Goal: Entertainment & Leisure: Consume media (video, audio)

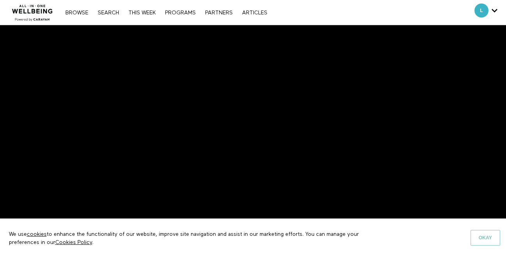
click at [480, 239] on button "Okay" at bounding box center [486, 238] width 30 height 16
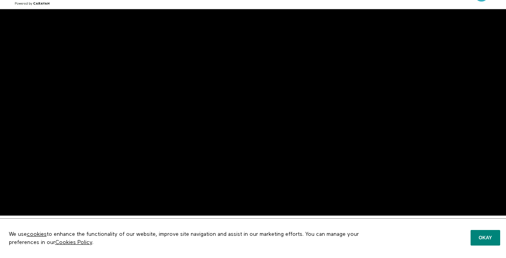
scroll to position [16, 0]
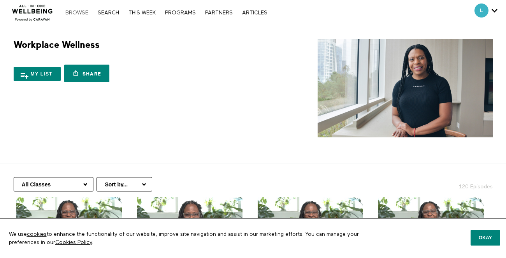
click at [81, 12] on link "Browse" at bounding box center [77, 12] width 31 height 5
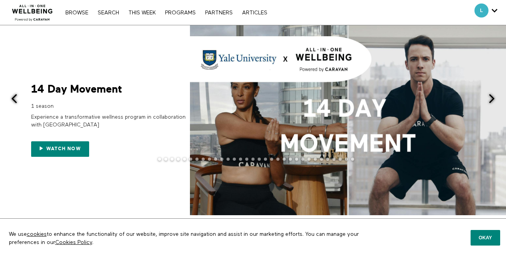
click at [283, 107] on span at bounding box center [348, 120] width 317 height 190
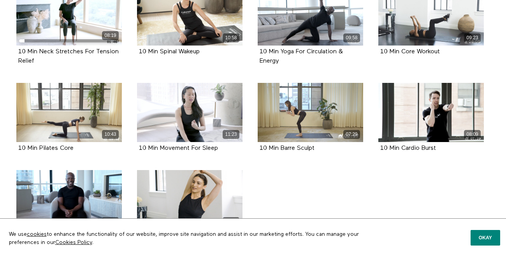
scroll to position [212, 0]
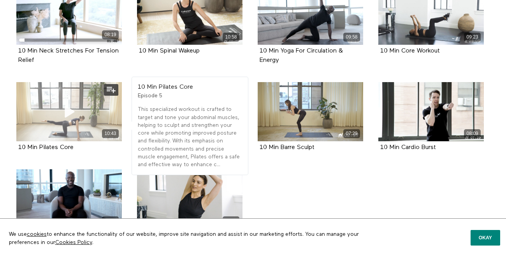
click at [67, 106] on icon at bounding box center [69, 112] width 23 height 14
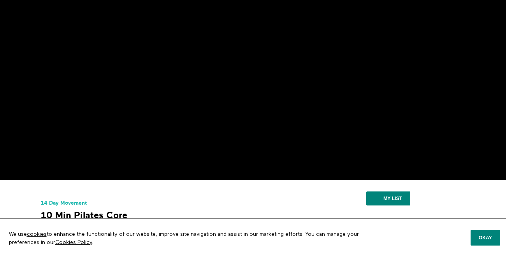
scroll to position [50, 0]
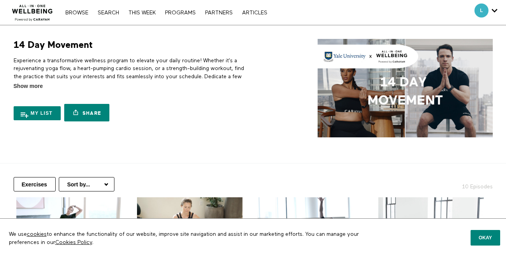
scroll to position [212, 0]
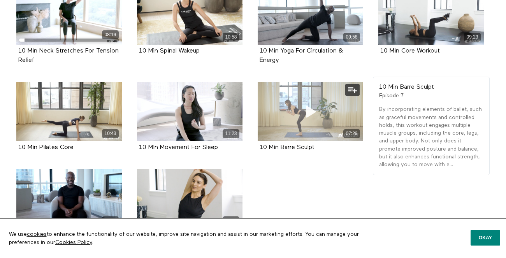
click at [280, 111] on div "07:29" at bounding box center [311, 111] width 106 height 59
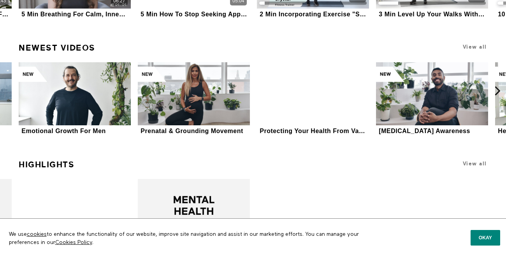
scroll to position [1312, 0]
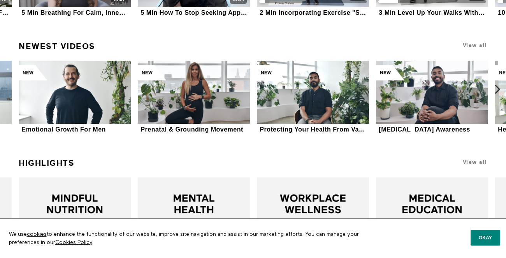
click at [499, 90] on icon at bounding box center [498, 90] width 10 height 10
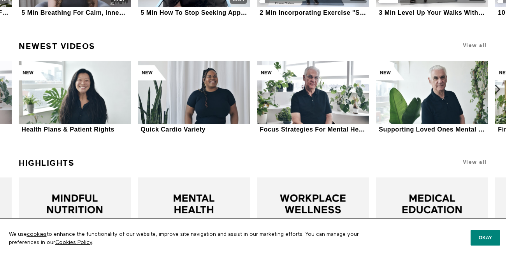
click at [499, 90] on icon at bounding box center [498, 90] width 10 height 10
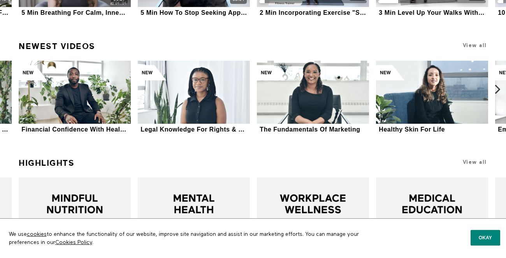
click at [499, 89] on icon at bounding box center [498, 90] width 10 height 10
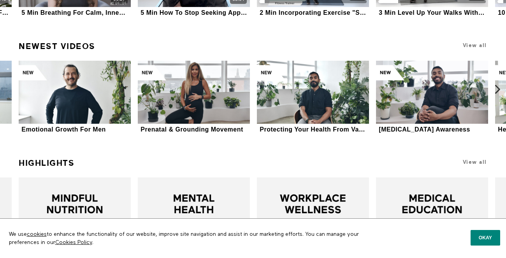
click at [499, 89] on icon at bounding box center [498, 90] width 10 height 10
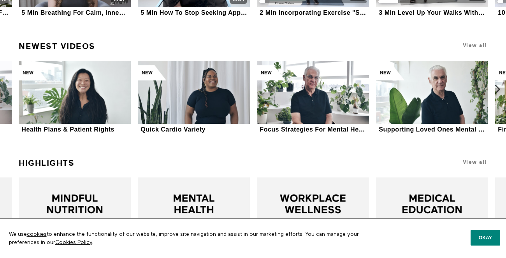
click at [499, 89] on icon at bounding box center [498, 90] width 10 height 10
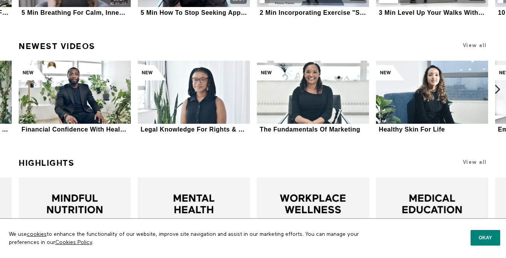
click at [498, 89] on icon at bounding box center [498, 90] width 10 height 10
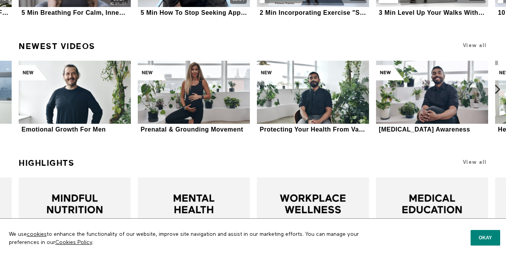
click at [498, 89] on icon at bounding box center [498, 90] width 10 height 10
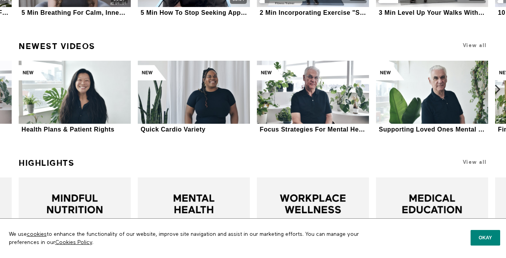
click at [498, 89] on icon at bounding box center [498, 90] width 10 height 10
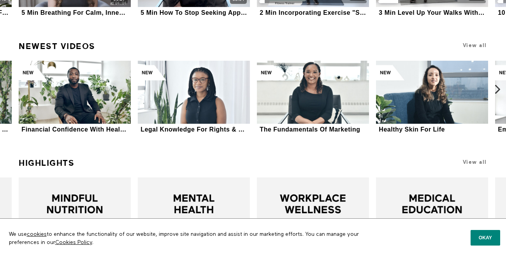
click at [498, 89] on icon at bounding box center [498, 90] width 10 height 10
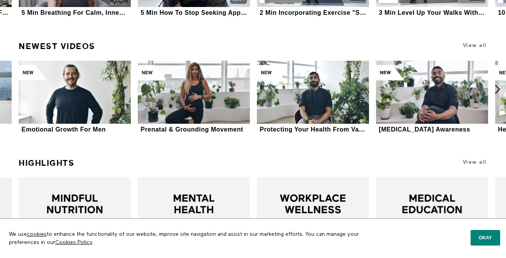
click at [498, 89] on icon at bounding box center [498, 90] width 10 height 10
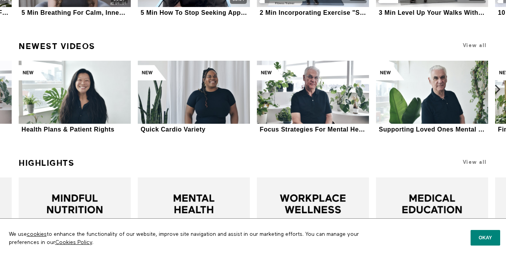
click at [498, 89] on icon at bounding box center [498, 90] width 10 height 10
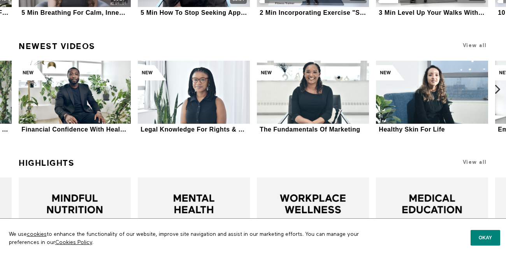
click at [498, 89] on icon at bounding box center [498, 90] width 10 height 10
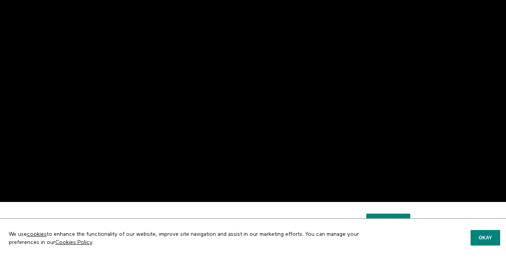
scroll to position [28, 0]
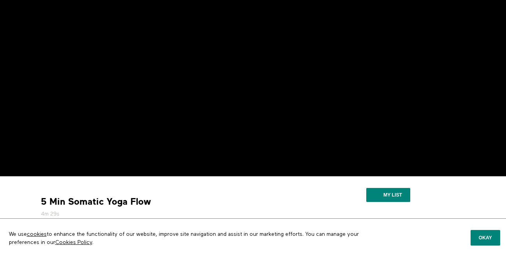
scroll to position [56, 0]
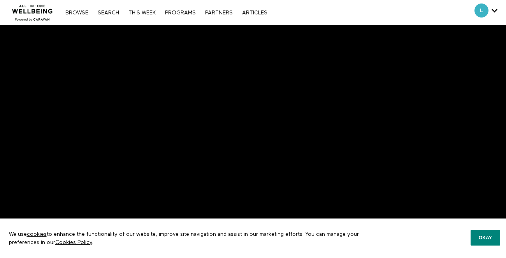
scroll to position [44, 0]
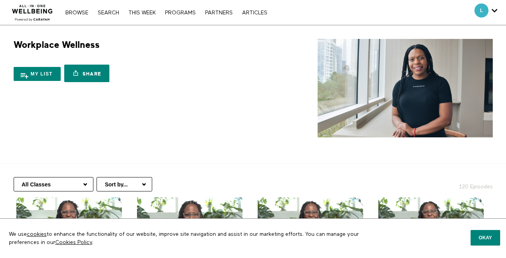
click at [80, 16] on nav "Browse Search THIS WEEK PROGRAMS PARTNERS ARTICLES Account settings Manage Subs…" at bounding box center [167, 13] width 210 height 8
click at [80, 9] on div "Browse Search THIS WEEK PROGRAMS PARTNERS ARTICLES Account settings Manage Subs…" at bounding box center [167, 12] width 210 height 6
click at [77, 9] on div "Browse Search THIS WEEK PROGRAMS PARTNERS ARTICLES Account settings Manage Subs…" at bounding box center [167, 12] width 210 height 6
click at [77, 10] on div "Browse Search THIS WEEK PROGRAMS PARTNERS ARTICLES Account settings Manage Subs…" at bounding box center [167, 12] width 210 height 6
click at [150, 9] on nav "Browse Search THIS WEEK PROGRAMS PARTNERS ARTICLES Account settings Manage Subs…" at bounding box center [167, 13] width 210 height 8
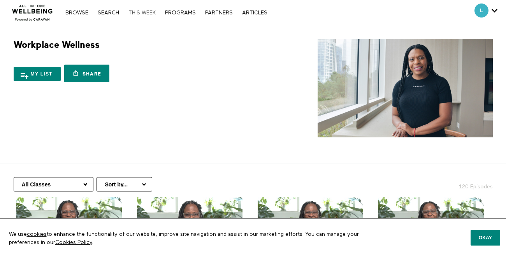
click at [146, 12] on link "THIS WEEK" at bounding box center [142, 12] width 35 height 5
click at [145, 14] on link "THIS WEEK" at bounding box center [142, 12] width 35 height 5
click at [69, 3] on div "Browse Search THIS WEEK PROGRAMS PARTNERS ARTICLES Account settings Manage Subs…" at bounding box center [174, 12] width 348 height 25
click at [72, 10] on link "Browse" at bounding box center [77, 12] width 31 height 5
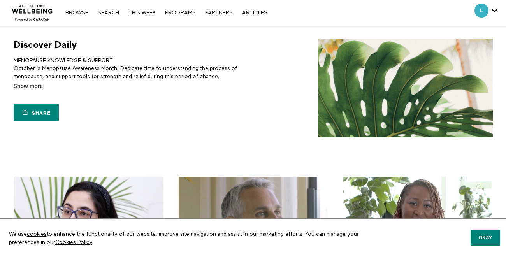
click at [74, 9] on div "Browse Search THIS WEEK PROGRAMS PARTNERS ARTICLES Account settings Manage Subs…" at bounding box center [167, 12] width 210 height 6
click at [76, 11] on link "Browse" at bounding box center [77, 12] width 31 height 5
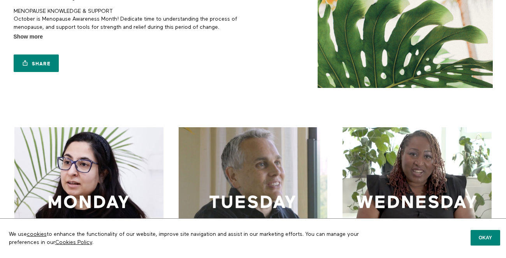
scroll to position [101, 0]
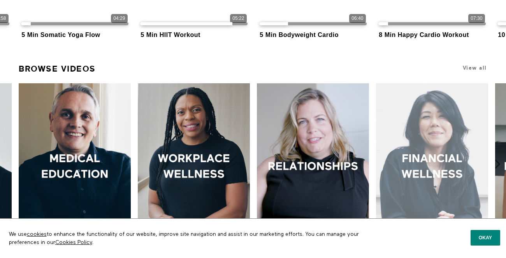
scroll to position [280, 0]
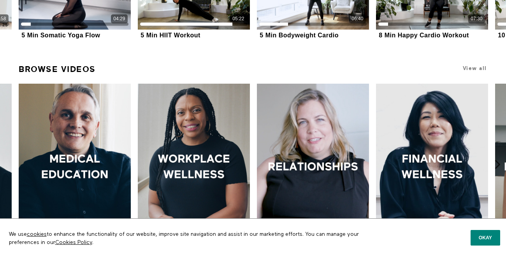
click at [469, 65] on h1 "View all" at bounding box center [444, 68] width 88 height 15
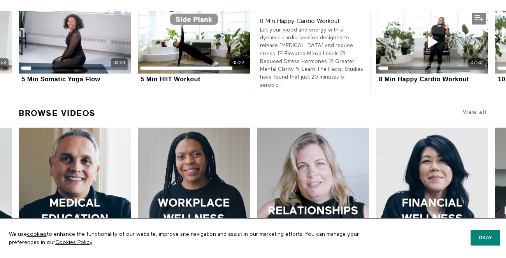
scroll to position [252, 0]
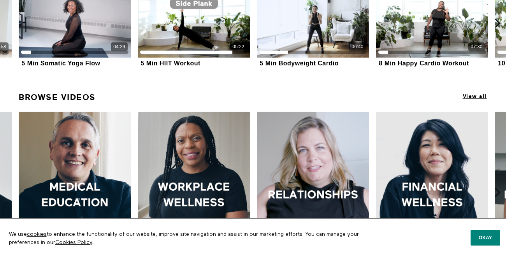
click at [475, 96] on span "View all" at bounding box center [475, 96] width 24 height 6
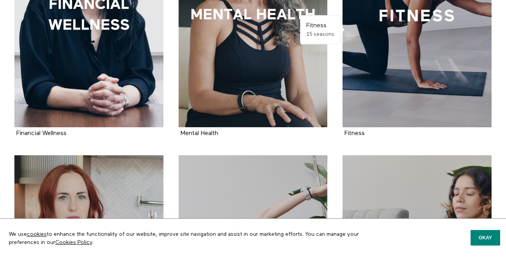
scroll to position [527, 0]
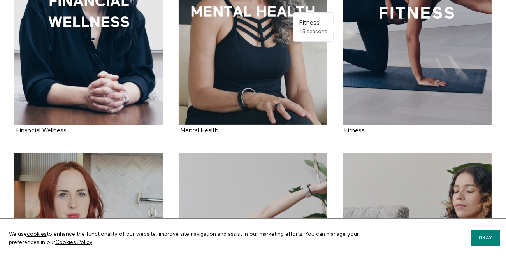
click at [475, 93] on div at bounding box center [417, 13] width 149 height 224
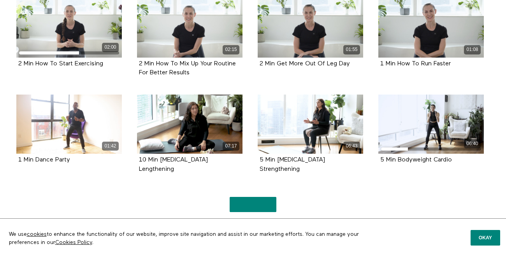
scroll to position [580, 0]
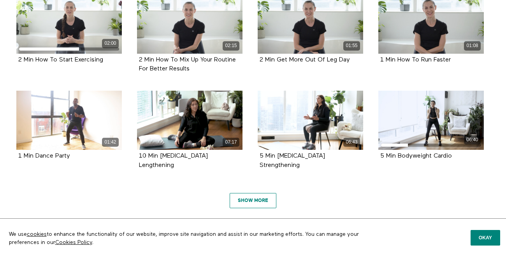
click at [255, 193] on link "Show More" at bounding box center [253, 201] width 47 height 16
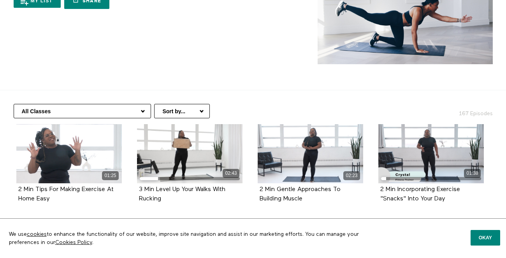
scroll to position [88, 0]
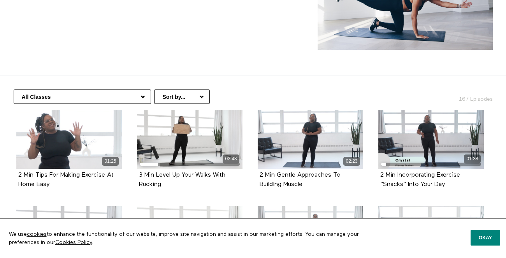
click at [154, 93] on select "Sort by... Alphabetical Release date" at bounding box center [182, 97] width 56 height 14
click at [154, 90] on select "Sort by... Alphabetical Release date" at bounding box center [182, 97] width 56 height 14
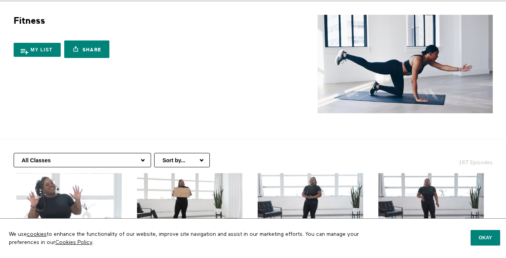
scroll to position [25, 0]
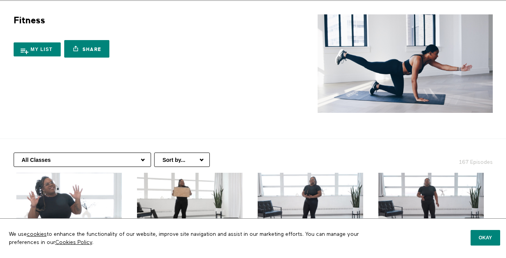
click at [154, 153] on select "Sort by... Alphabetical Release date" at bounding box center [182, 160] width 56 height 14
select select "https://app.allinonewellbeing.com/fitness-3?sort=release_date"
click at [154, 153] on select "Sort by... Alphabetical Release date" at bounding box center [182, 160] width 56 height 14
click at [114, 157] on select "All Classes Fitness Basics Workouts Over 10 Minutes Strength Training HIIT & Ca…" at bounding box center [82, 160] width 137 height 14
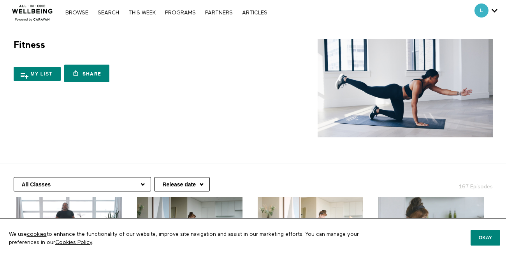
click at [117, 185] on select "All Classes Fitness Basics Workouts Over 10 Minutes Strength Training HIIT & Ca…" at bounding box center [82, 184] width 137 height 14
select select "[URL][DOMAIN_NAME]"
click at [14, 177] on select "All Classes Fitness Basics Workouts Over 10 Minutes Strength Training HIIT & Ca…" at bounding box center [82, 184] width 137 height 14
click at [116, 183] on select "All Classes Fitness Basics Workouts Over 10 Minutes Strength Training HIIT & Ca…" at bounding box center [82, 184] width 137 height 14
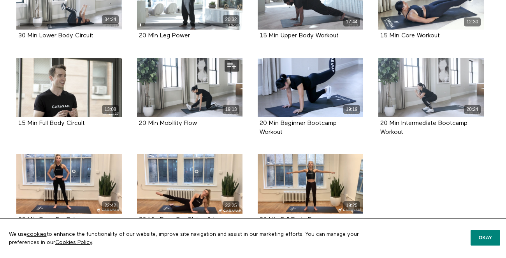
scroll to position [270, 0]
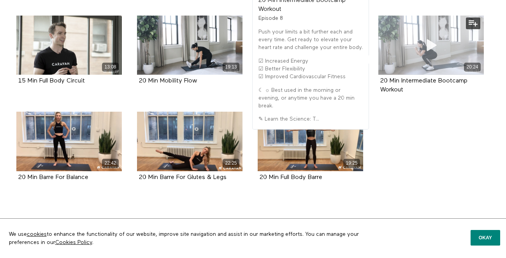
click at [433, 37] on span at bounding box center [431, 44] width 23 height 23
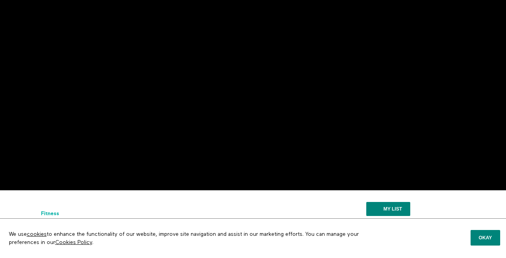
scroll to position [35, 0]
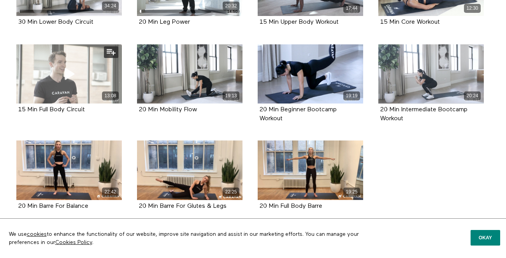
scroll to position [270, 0]
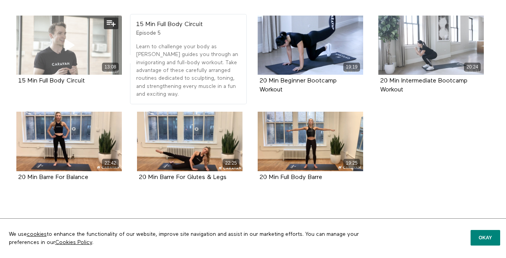
click at [57, 44] on div "13:08" at bounding box center [69, 45] width 106 height 59
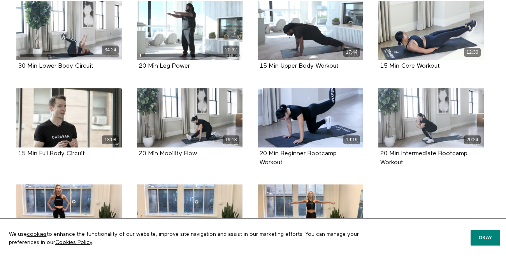
scroll to position [270, 0]
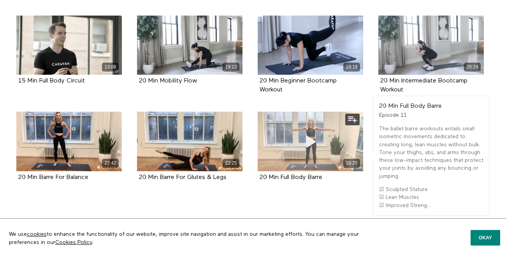
click at [294, 130] on div "19:25" at bounding box center [311, 141] width 106 height 59
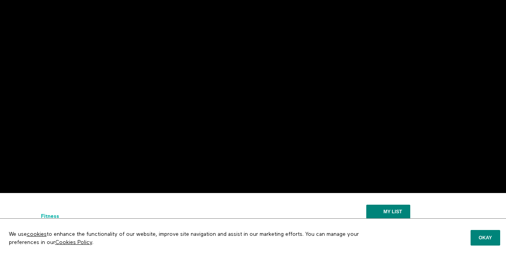
scroll to position [44, 0]
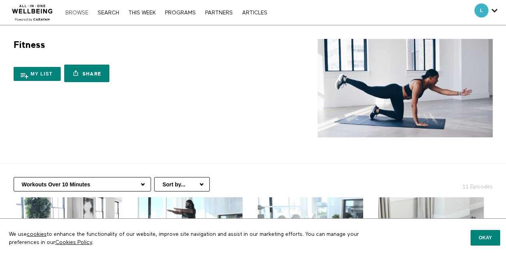
click at [82, 13] on link "Browse" at bounding box center [77, 12] width 31 height 5
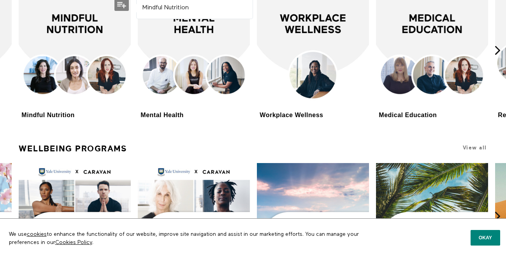
scroll to position [1494, 0]
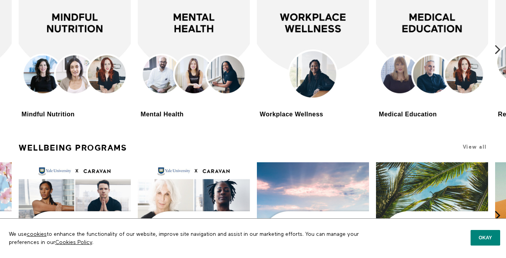
click at [497, 51] on icon at bounding box center [498, 50] width 10 height 10
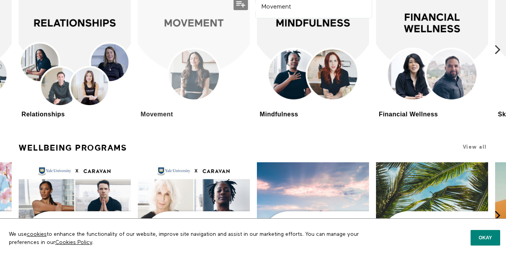
click at [215, 79] on div at bounding box center [194, 52] width 112 height 112
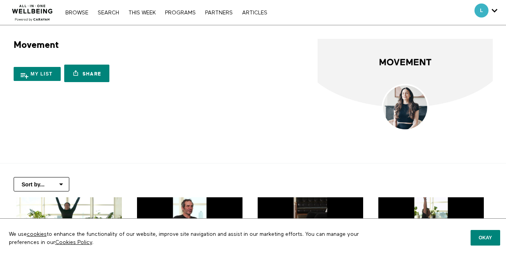
click at [54, 182] on select "Sort by... Alphabetical Release date" at bounding box center [42, 184] width 56 height 14
click at [104, 14] on link "Search" at bounding box center [108, 12] width 29 height 5
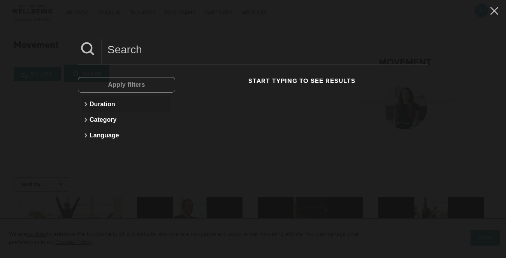
click at [86, 105] on icon at bounding box center [86, 104] width 2 height 4
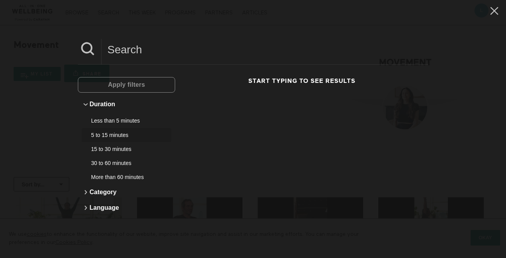
click at [93, 134] on div "5 to 15 minutes" at bounding box center [123, 135] width 65 height 8
click at [93, 151] on div "15 to 30 minutes" at bounding box center [123, 149] width 65 height 8
click at [93, 160] on div "30 to 60 minutes" at bounding box center [123, 163] width 65 height 8
click at [92, 179] on div "More than 60 minutes" at bounding box center [123, 177] width 65 height 8
click at [85, 191] on icon at bounding box center [86, 192] width 2 height 4
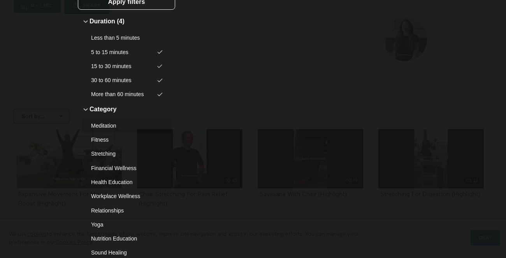
scroll to position [86, 0]
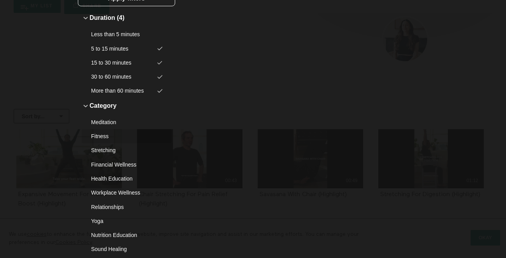
click at [99, 135] on div "Fitness" at bounding box center [123, 136] width 65 height 8
click at [98, 150] on div "Stretching" at bounding box center [123, 150] width 65 height 8
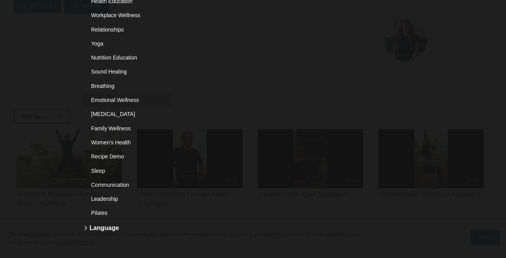
scroll to position [266, 0]
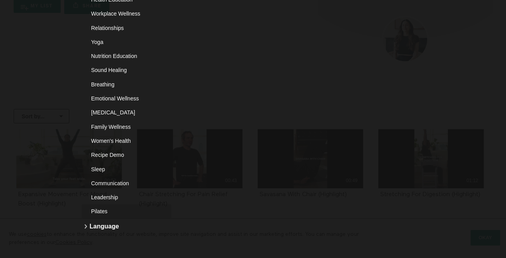
click at [96, 213] on div "Pilates" at bounding box center [123, 212] width 65 height 8
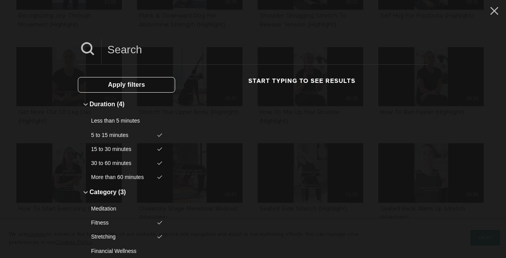
scroll to position [0, 0]
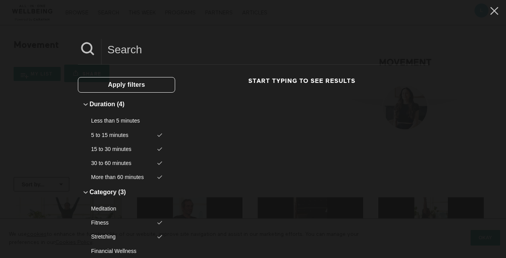
click at [111, 89] on span "Apply filters" at bounding box center [126, 85] width 37 height 15
click at [491, 13] on icon at bounding box center [495, 11] width 8 height 8
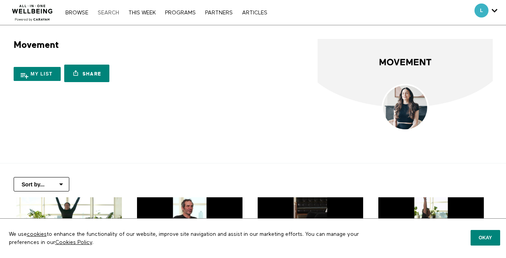
click at [112, 11] on link "Search" at bounding box center [108, 12] width 29 height 5
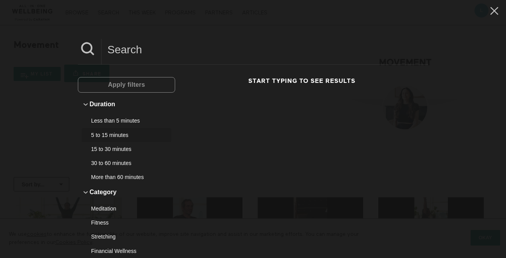
click at [100, 136] on div "5 to 15 minutes" at bounding box center [123, 135] width 65 height 8
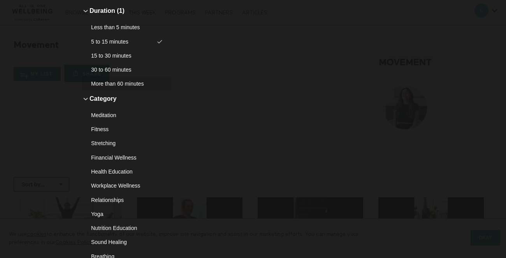
scroll to position [98, 0]
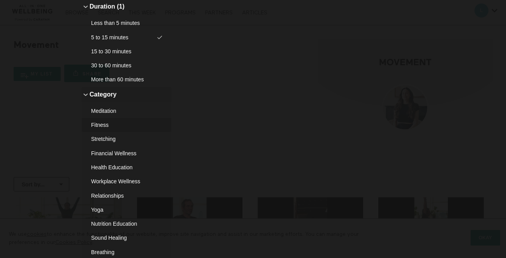
click at [104, 128] on div "Fitness" at bounding box center [123, 125] width 65 height 8
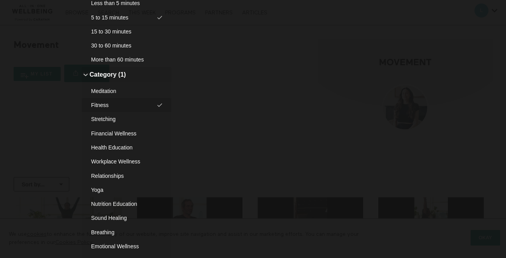
scroll to position [129, 0]
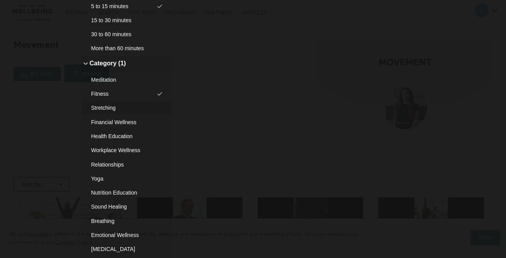
click at [104, 113] on button "Stretching" at bounding box center [127, 108] width 90 height 14
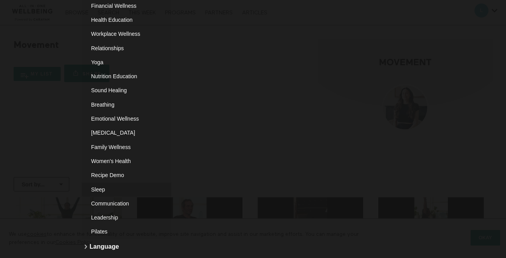
scroll to position [266, 0]
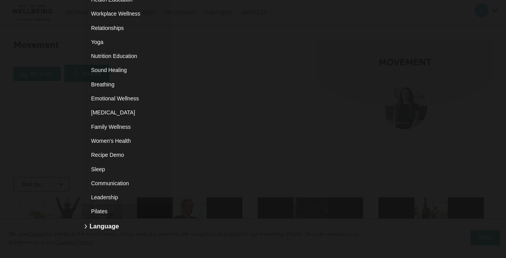
click at [102, 206] on button "Pilates" at bounding box center [127, 211] width 90 height 14
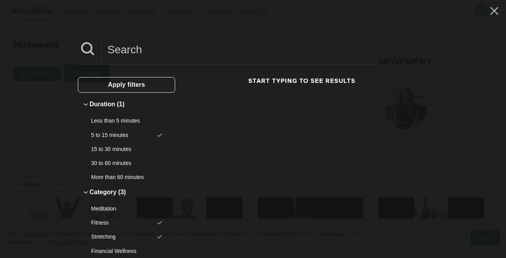
click at [106, 88] on button "Apply filters" at bounding box center [126, 85] width 97 height 16
click at [487, 5] on icon at bounding box center [494, 10] width 15 height 13
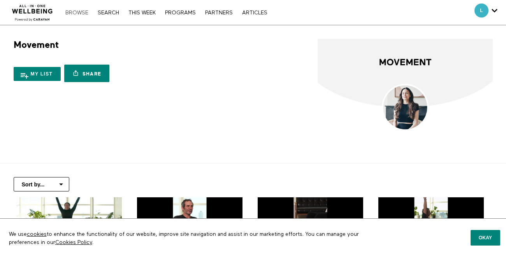
click at [87, 15] on link "Browse" at bounding box center [77, 12] width 31 height 5
click at [80, 9] on div "Browse Search THIS WEEK PROGRAMS PARTNERS ARTICLES Account settings Manage Subs…" at bounding box center [167, 12] width 210 height 6
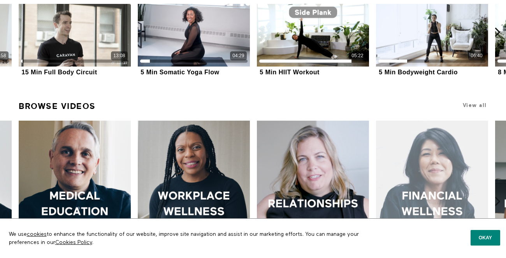
scroll to position [244, 0]
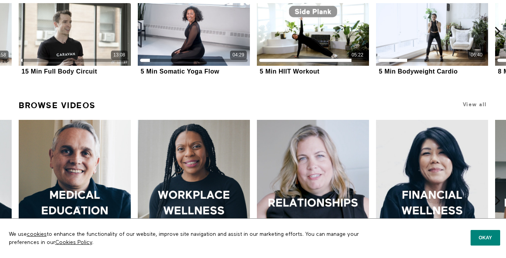
click at [479, 100] on h1 "View all" at bounding box center [444, 104] width 88 height 15
click at [477, 106] on span "View all" at bounding box center [475, 105] width 24 height 6
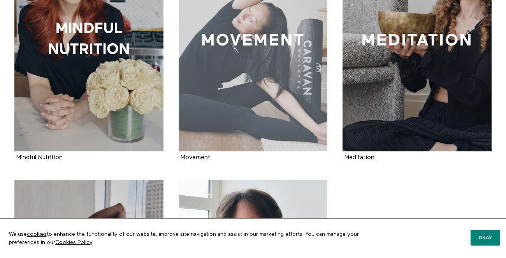
scroll to position [745, 0]
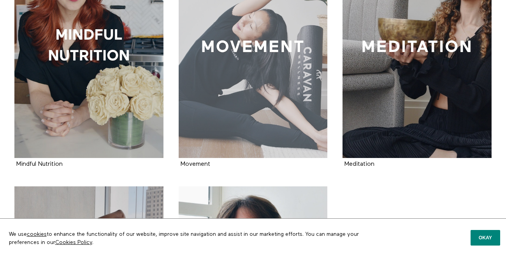
click at [240, 150] on div at bounding box center [253, 47] width 149 height 224
click at [236, 112] on div at bounding box center [253, 47] width 149 height 224
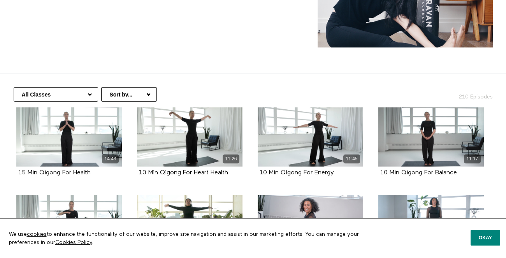
scroll to position [142, 0]
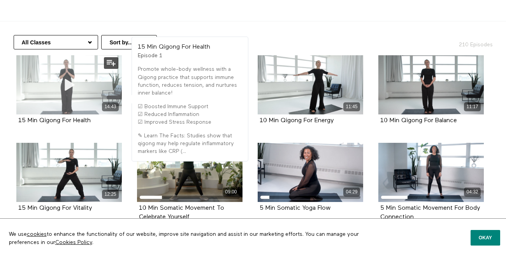
click at [65, 87] on icon at bounding box center [69, 85] width 23 height 14
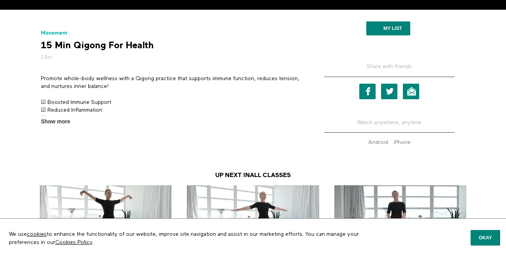
scroll to position [222, 0]
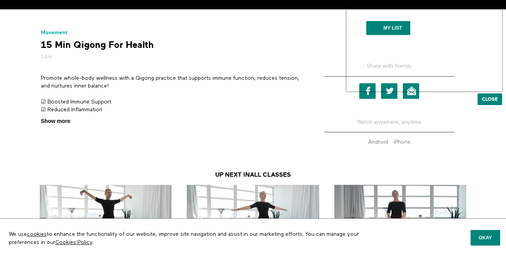
click at [44, 118] on span "Show more" at bounding box center [55, 121] width 29 height 8
click at [0, 0] on input "Show more Show less" at bounding box center [0, 0] width 0 height 0
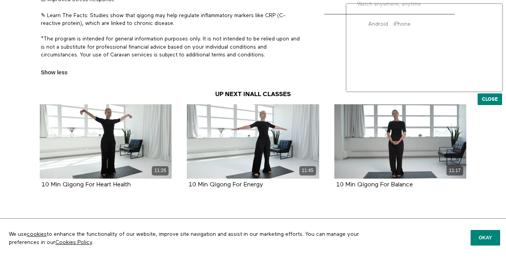
scroll to position [346, 0]
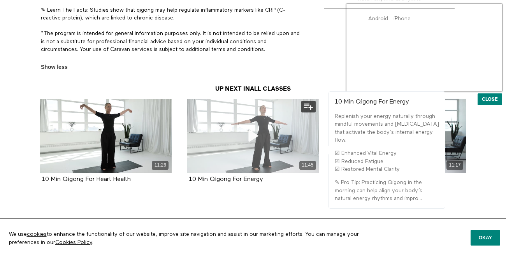
click at [266, 147] on div "11:45" at bounding box center [253, 136] width 132 height 74
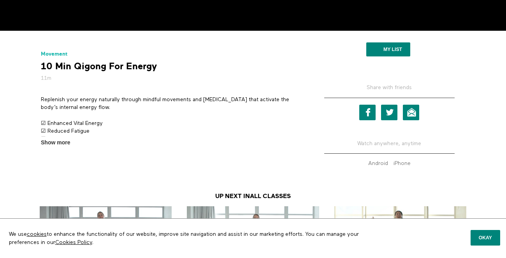
scroll to position [308, 0]
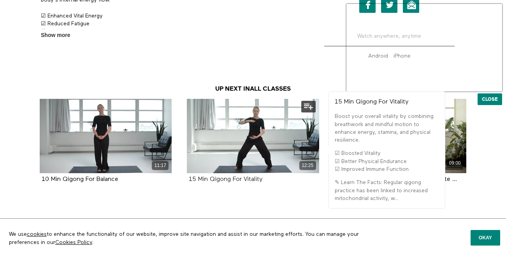
click at [247, 180] on strong "15 Min Qigong For Vitality" at bounding box center [226, 179] width 74 height 6
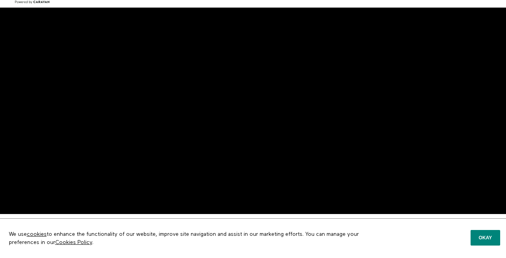
scroll to position [8, 0]
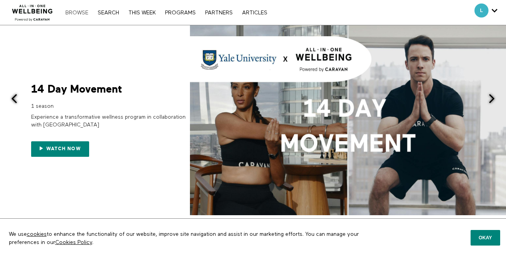
click at [71, 14] on link "Browse" at bounding box center [77, 12] width 31 height 5
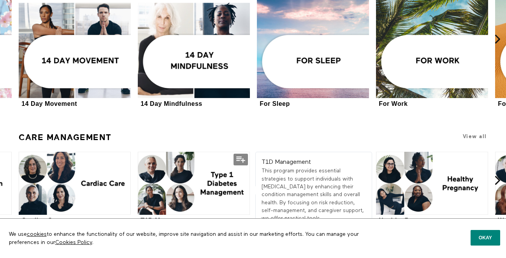
scroll to position [1671, 0]
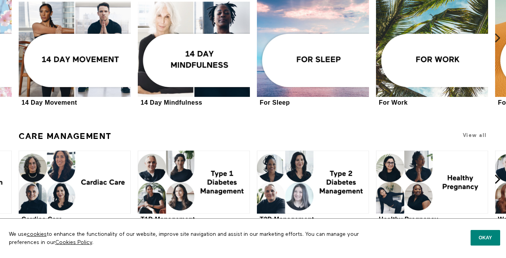
click at [498, 38] on icon at bounding box center [498, 38] width 10 height 10
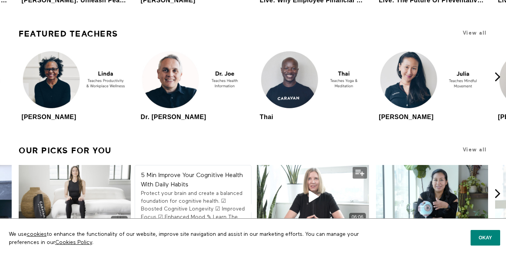
scroll to position [2190, 0]
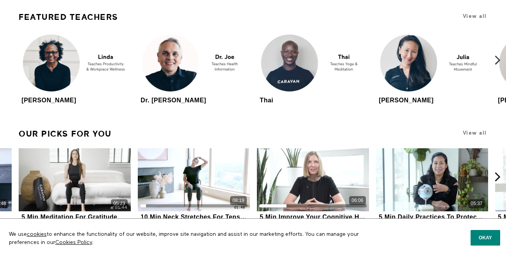
click at [498, 63] on icon at bounding box center [498, 60] width 10 height 10
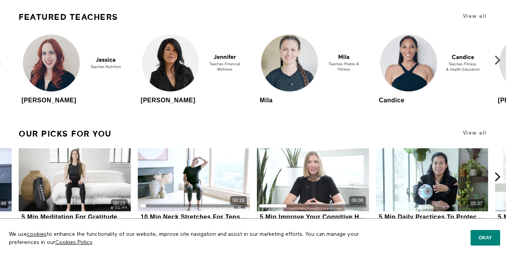
click at [498, 62] on icon at bounding box center [498, 60] width 10 height 10
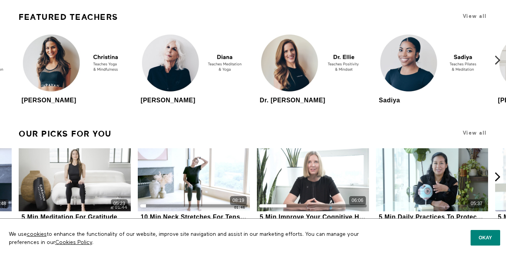
click at [495, 62] on icon at bounding box center [498, 60] width 10 height 10
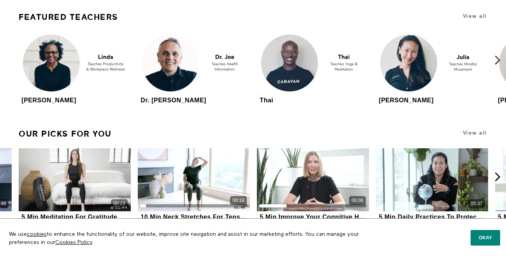
click at [500, 60] on icon at bounding box center [498, 60] width 10 height 10
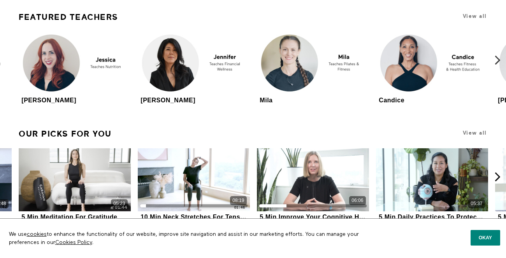
click at [500, 60] on icon at bounding box center [498, 60] width 10 height 10
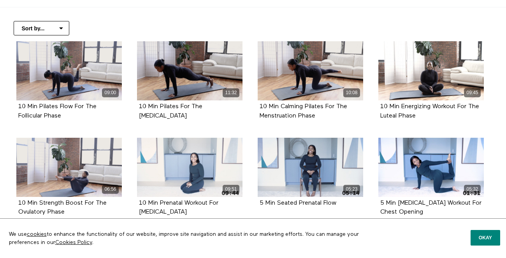
scroll to position [158, 0]
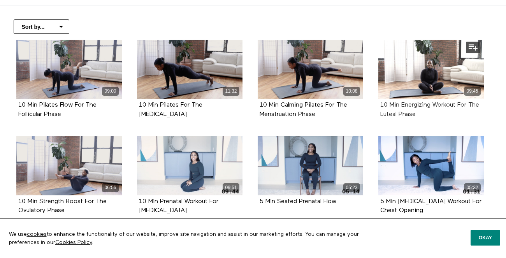
click at [455, 106] on strong "10 Min Energizing Workout For The Luteal Phase" at bounding box center [429, 109] width 99 height 15
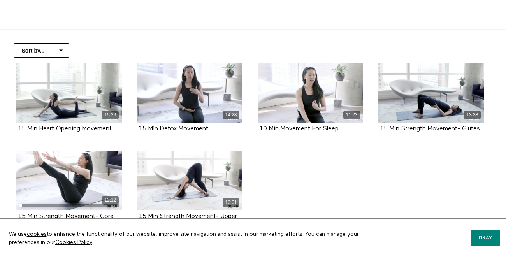
scroll to position [168, 0]
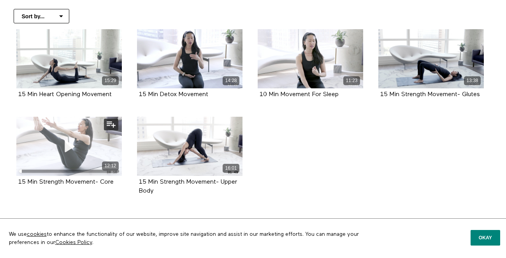
click at [60, 154] on span at bounding box center [69, 146] width 23 height 23
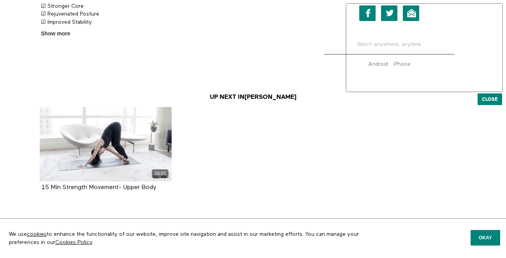
scroll to position [308, 0]
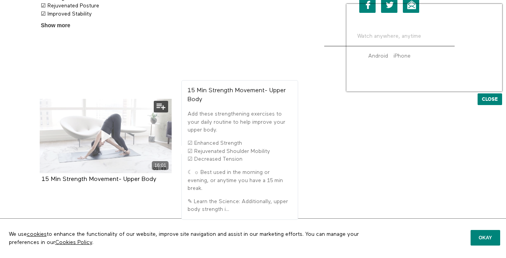
click at [97, 134] on icon at bounding box center [105, 136] width 23 height 14
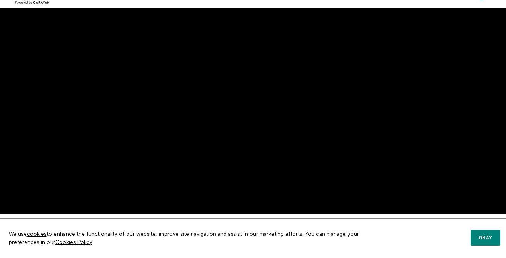
scroll to position [19, 0]
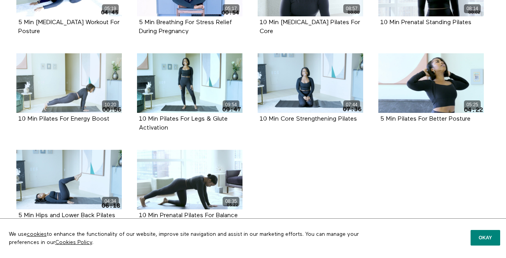
scroll to position [442, 0]
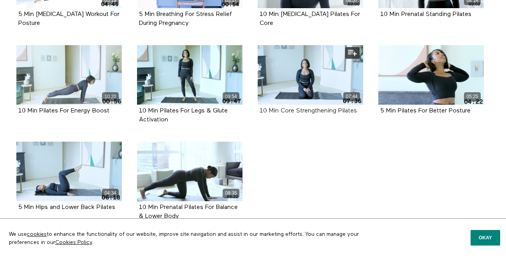
click at [302, 110] on strong "10 Min Core Strengthening Pilates" at bounding box center [308, 111] width 97 height 6
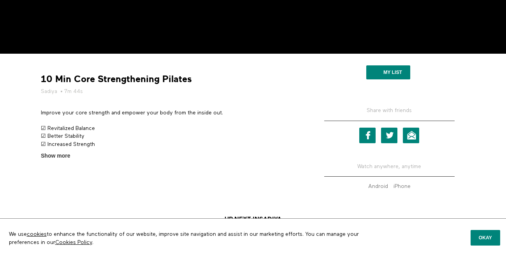
scroll to position [179, 0]
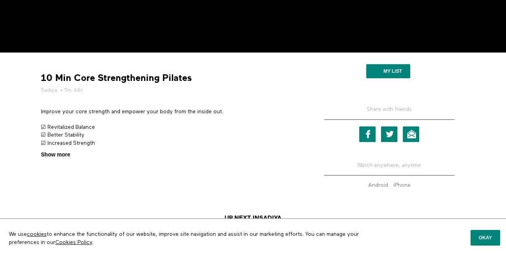
click at [55, 158] on span "Show more" at bounding box center [55, 155] width 29 height 8
click at [0, 0] on input "Show more Show less" at bounding box center [0, 0] width 0 height 0
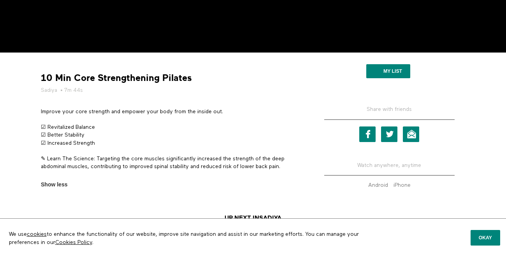
click at [182, 160] on p "✎ Learn The Science: Targeting the core muscles significantly increased the str…" at bounding box center [171, 163] width 261 height 16
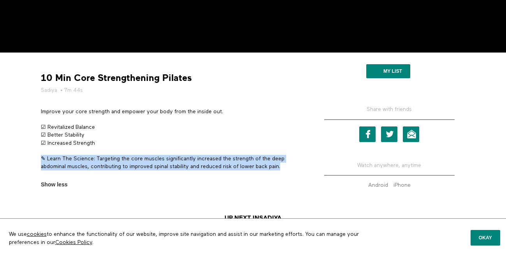
click at [182, 160] on p "✎ Learn The Science: Targeting the core muscles significantly increased the str…" at bounding box center [171, 163] width 261 height 16
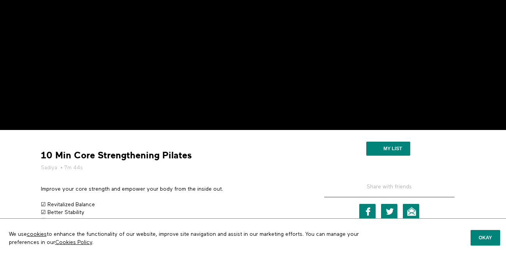
scroll to position [85, 0]
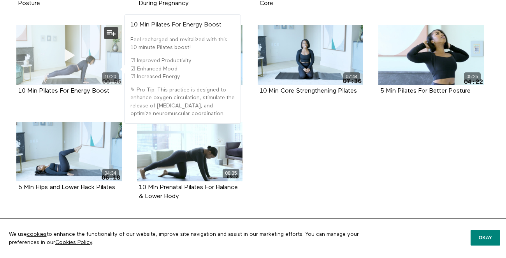
scroll to position [481, 0]
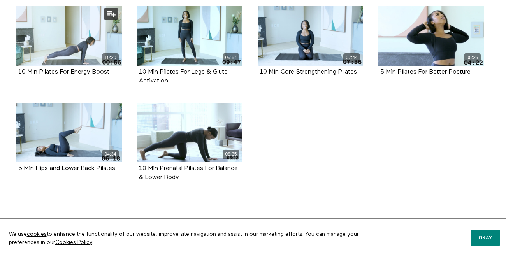
click at [23, 66] on div "10 Min Pilates For Energy Boost" at bounding box center [69, 72] width 106 height 13
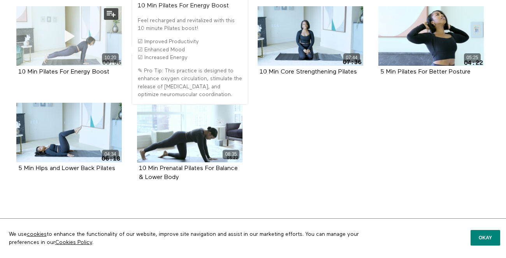
click at [33, 53] on div "10:20" at bounding box center [69, 35] width 106 height 59
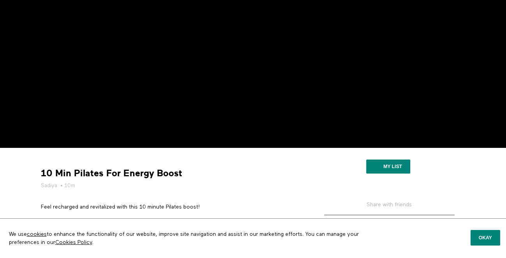
scroll to position [97, 0]
